Goal: Task Accomplishment & Management: Use online tool/utility

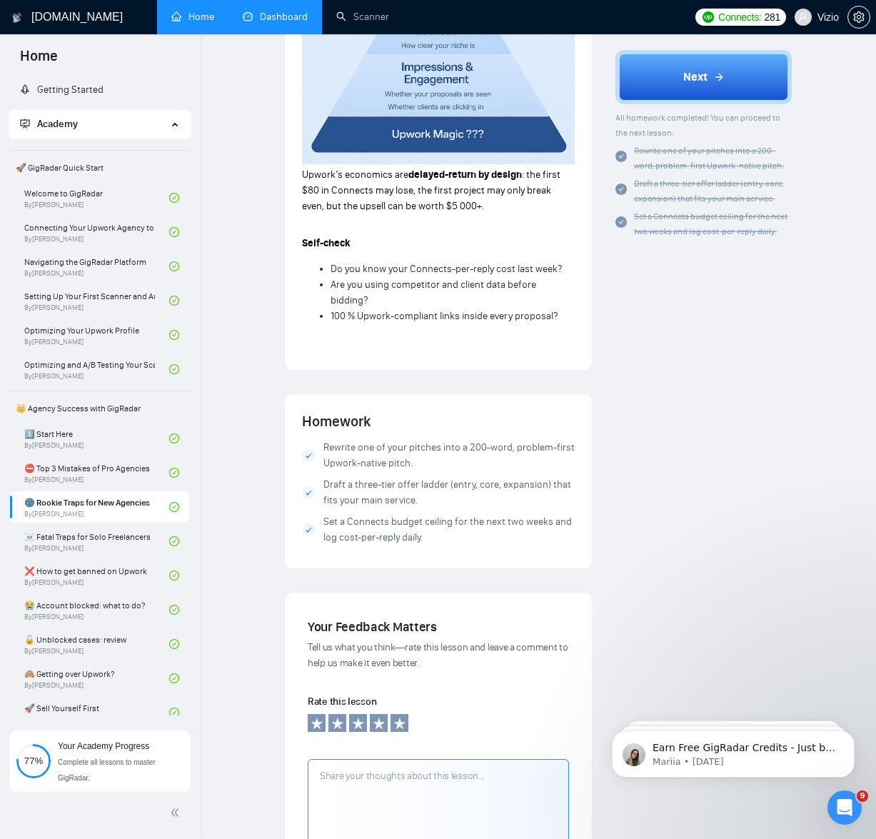
click at [296, 18] on link "Dashboard" at bounding box center [275, 17] width 65 height 12
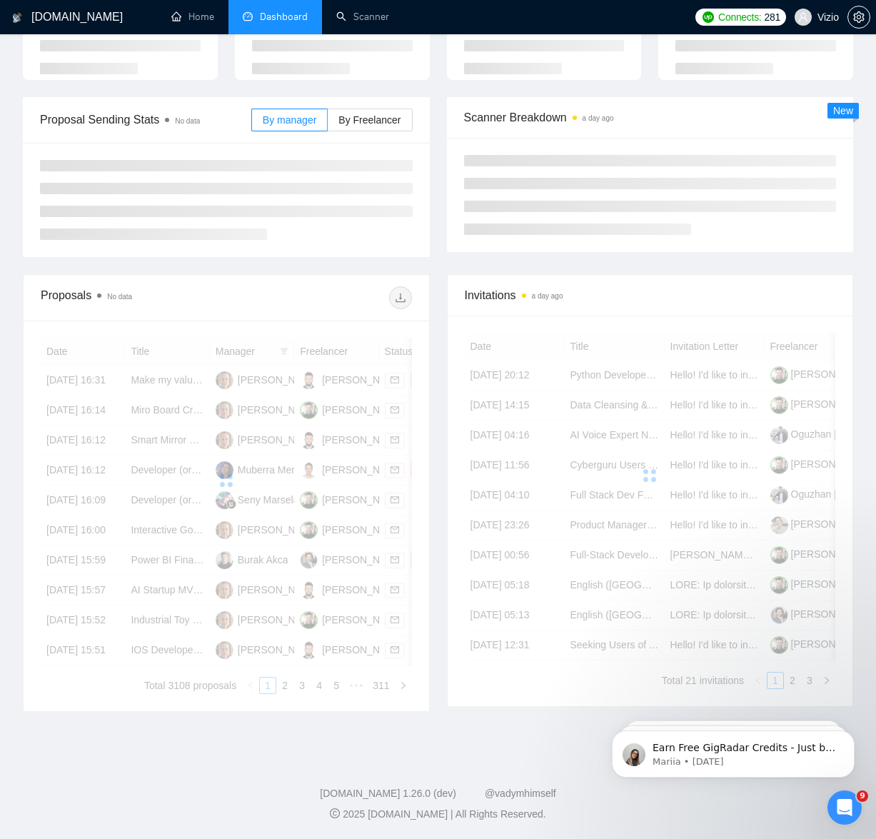
scroll to position [282, 0]
click at [375, 23] on link "Scanner" at bounding box center [362, 17] width 53 height 12
